Goal: Navigation & Orientation: Find specific page/section

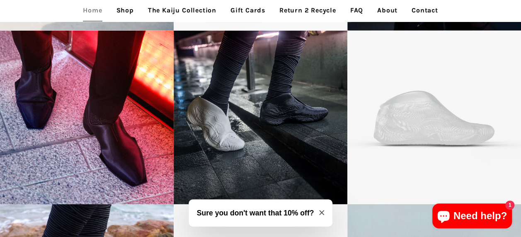
scroll to position [1092, 0]
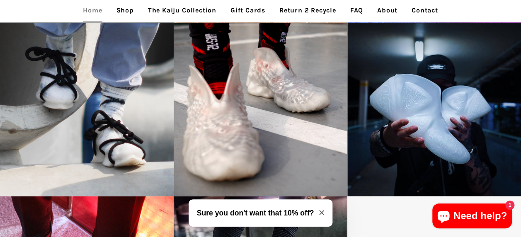
click at [324, 212] on icon "Close modal" at bounding box center [321, 212] width 5 height 5
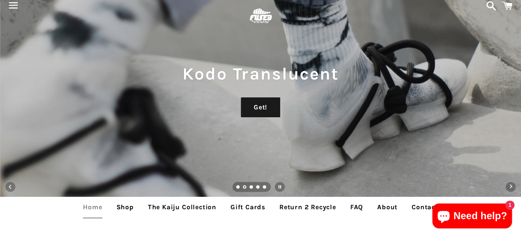
scroll to position [0, 0]
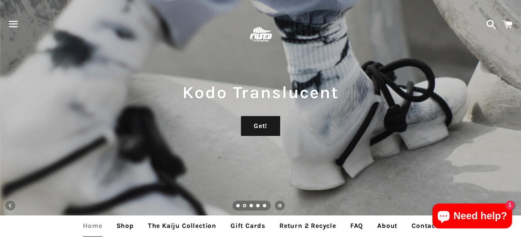
click at [252, 205] on link "Load slide 3" at bounding box center [252, 206] width 4 height 4
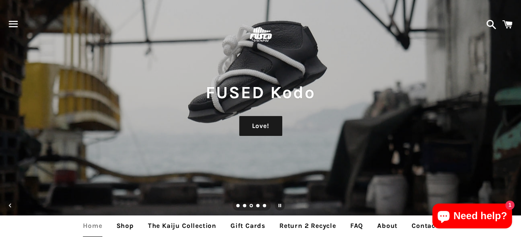
click at [256, 204] on link "Load slide 4" at bounding box center [258, 206] width 4 height 4
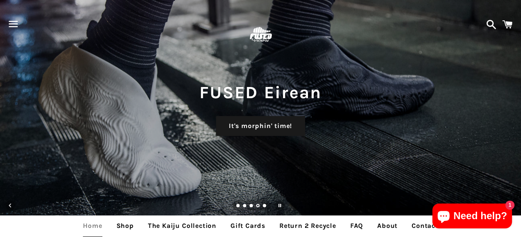
click at [265, 206] on link "Load slide 5" at bounding box center [265, 206] width 4 height 4
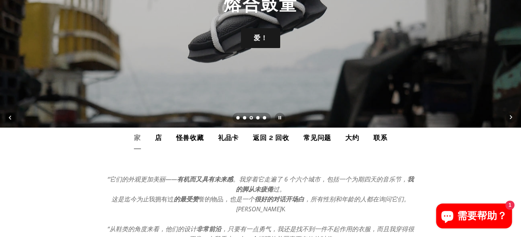
scroll to position [124, 0]
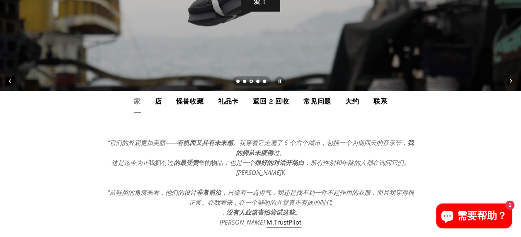
click at [157, 102] on link "店" at bounding box center [158, 101] width 19 height 21
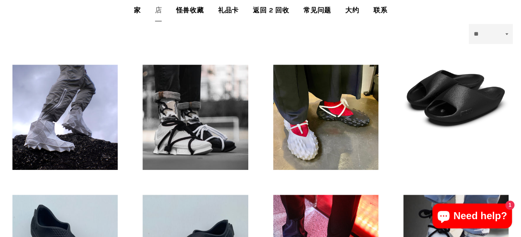
scroll to position [166, 0]
